Goal: Task Accomplishment & Management: Manage account settings

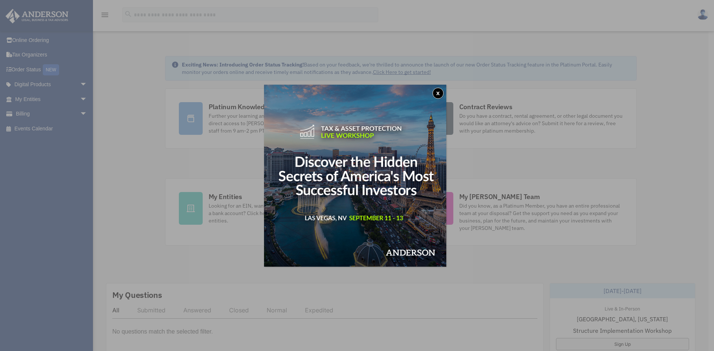
click at [437, 92] on button "x" at bounding box center [437, 93] width 11 height 11
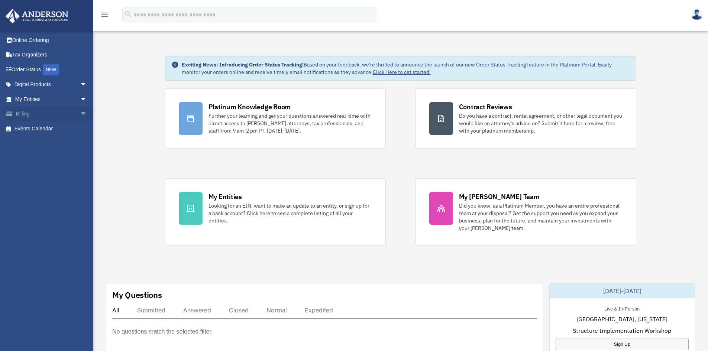
click at [34, 113] on link "Billing arrow_drop_down" at bounding box center [51, 114] width 93 height 15
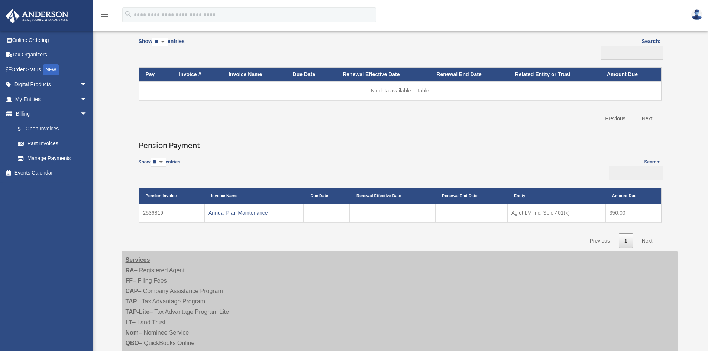
scroll to position [111, 0]
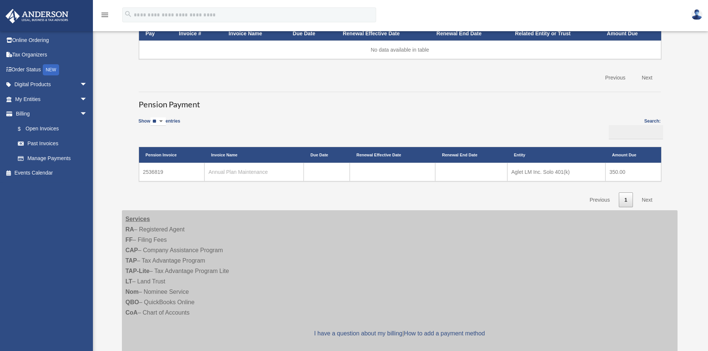
click at [231, 173] on link "Annual Plan Maintenance" at bounding box center [238, 172] width 59 height 6
click at [217, 173] on link "Annual Plan Maintenance" at bounding box center [238, 172] width 59 height 6
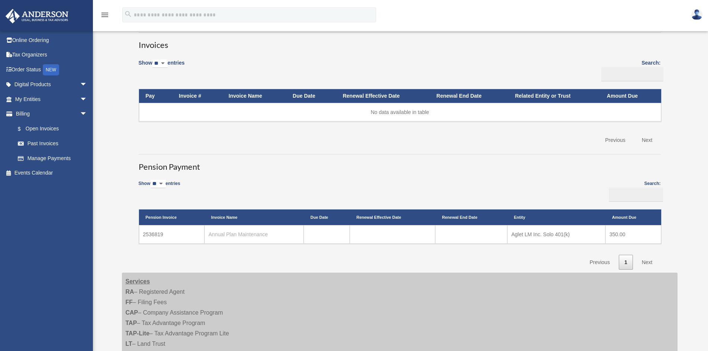
scroll to position [0, 0]
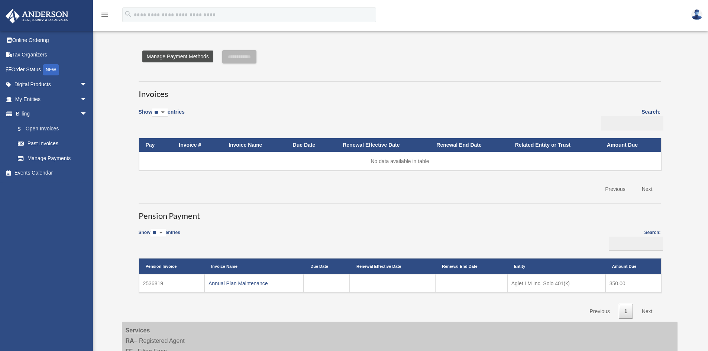
click at [190, 54] on link "Manage Payment Methods" at bounding box center [177, 57] width 71 height 12
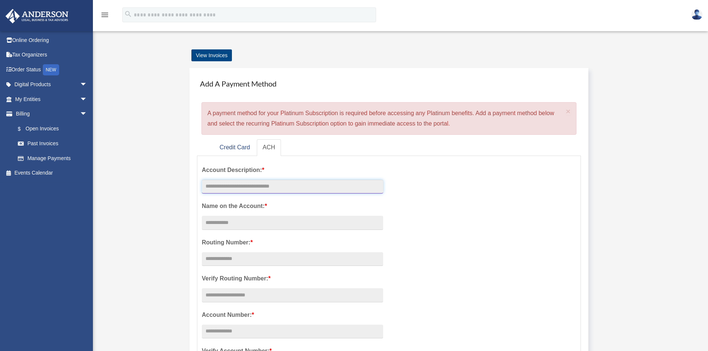
click at [266, 185] on input "text" at bounding box center [292, 187] width 181 height 14
click at [266, 224] on input "Account Description: *" at bounding box center [292, 223] width 181 height 14
type input "**"
click at [230, 146] on link "Credit Card" at bounding box center [235, 147] width 42 height 17
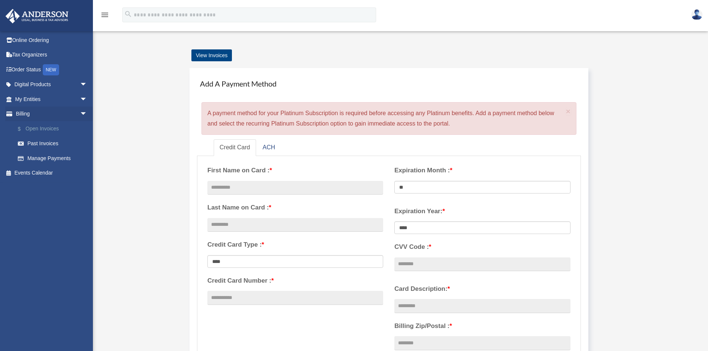
click at [43, 128] on link "$ Open Invoices" at bounding box center [54, 128] width 88 height 15
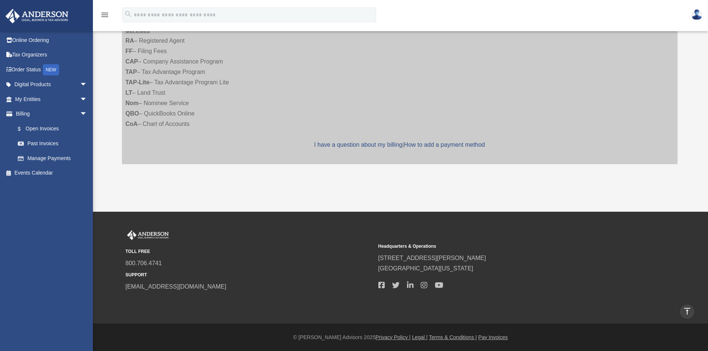
scroll to position [189, 0]
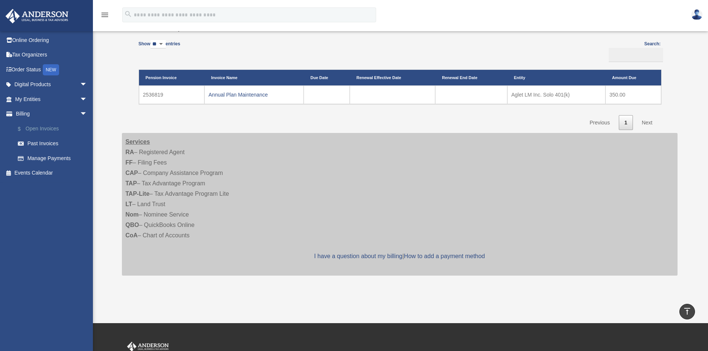
click at [31, 131] on link "$ Open Invoices" at bounding box center [54, 128] width 88 height 15
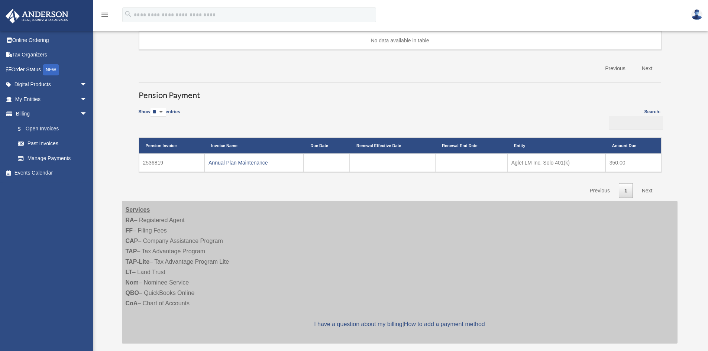
scroll to position [149, 0]
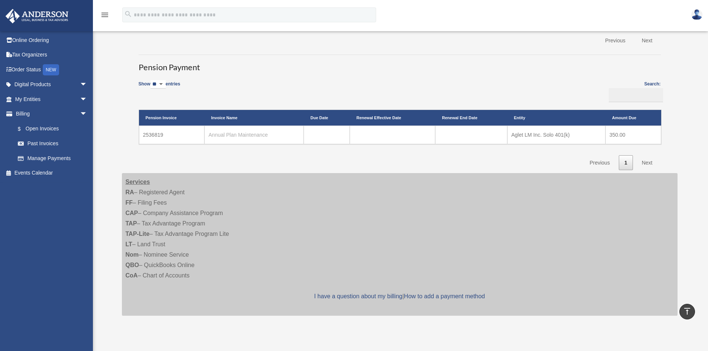
click at [226, 135] on link "Annual Plan Maintenance" at bounding box center [238, 135] width 59 height 6
